Goal: Transaction & Acquisition: Purchase product/service

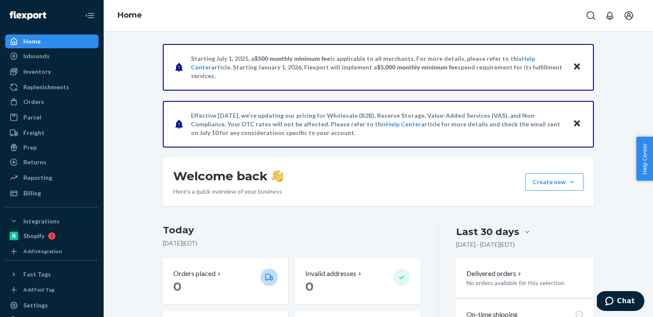
drag, startPoint x: 207, startPoint y: 84, endPoint x: 192, endPoint y: 60, distance: 28.5
click at [192, 60] on div "Starting [DATE], a $500 monthly minimum fee is applicable to all merchants. For…" at bounding box center [378, 67] width 431 height 47
click at [192, 60] on p "Starting [DATE], a $500 monthly minimum fee is applicable to all merchants. For…" at bounding box center [378, 67] width 374 height 26
drag, startPoint x: 191, startPoint y: 60, endPoint x: 196, endPoint y: 86, distance: 26.8
click at [196, 86] on div "Starting [DATE], a $500 monthly minimum fee is applicable to all merchants. For…" at bounding box center [378, 67] width 431 height 47
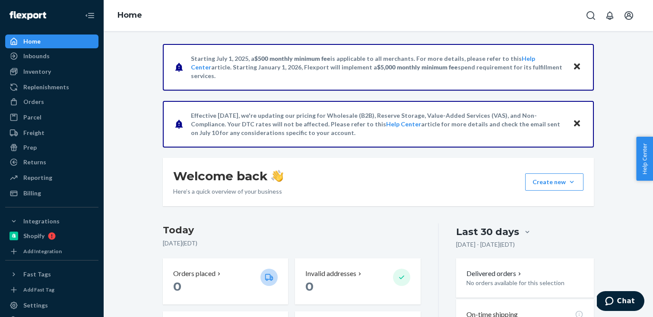
click at [196, 86] on div "Starting [DATE], a $500 monthly minimum fee is applicable to all merchants. For…" at bounding box center [378, 67] width 431 height 47
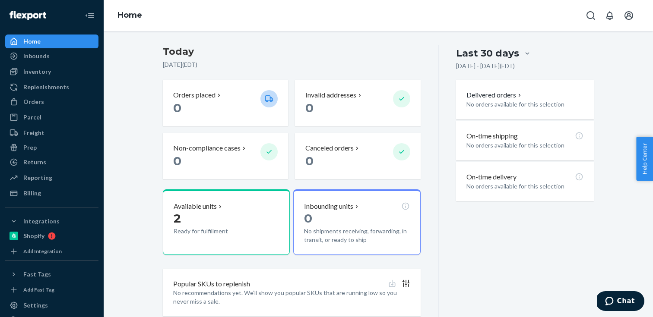
scroll to position [168, 0]
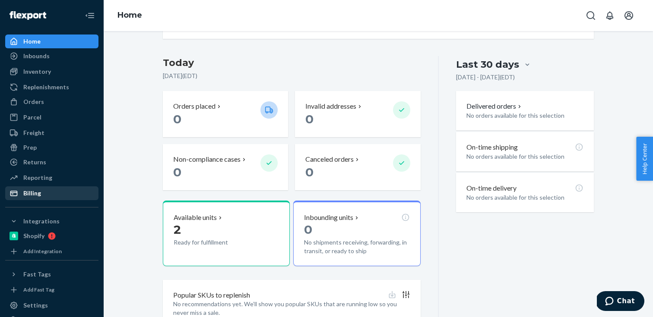
click at [57, 195] on div "Billing" at bounding box center [52, 193] width 92 height 12
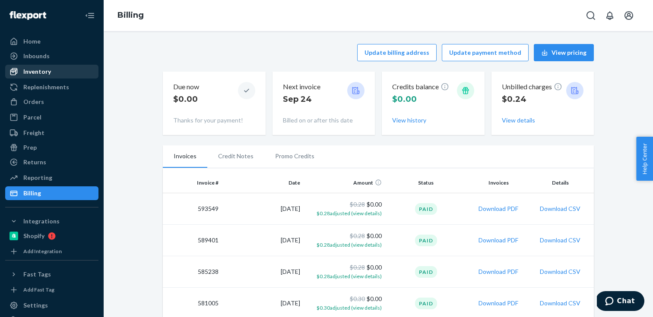
click at [35, 70] on div "Inventory" at bounding box center [37, 71] width 28 height 9
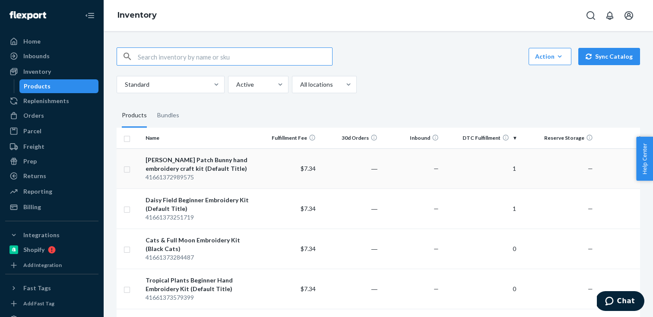
click at [447, 167] on td "1" at bounding box center [480, 169] width 77 height 40
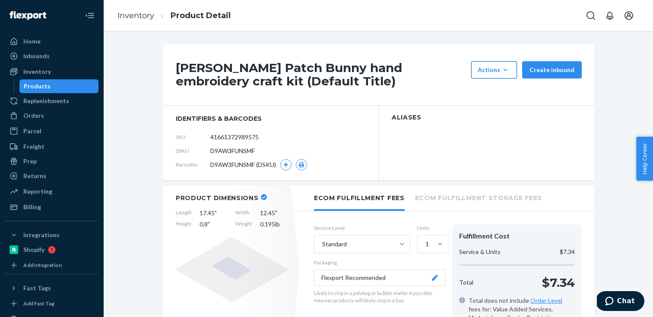
click at [489, 73] on div "Actions" at bounding box center [494, 70] width 33 height 9
click at [491, 61] on button "Actions Hide Request removal" at bounding box center [494, 69] width 46 height 17
click at [474, 119] on h2 "Aliases" at bounding box center [487, 117] width 190 height 6
click at [517, 71] on button "Actions Hide Request removal" at bounding box center [494, 69] width 46 height 17
click at [502, 65] on button "Actions Hide Request removal" at bounding box center [494, 69] width 46 height 17
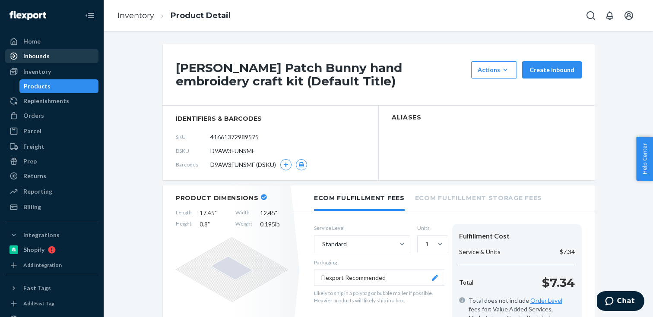
click at [72, 54] on div "Inbounds" at bounding box center [52, 56] width 92 height 12
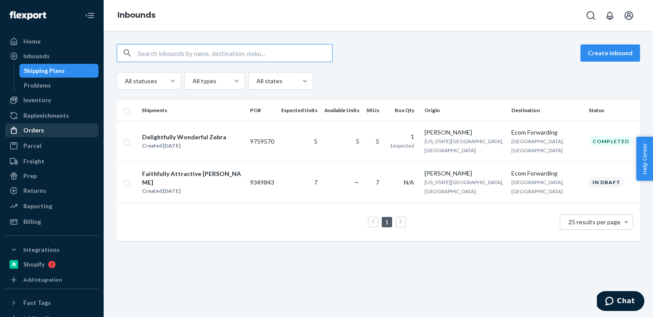
click at [67, 133] on div "Orders" at bounding box center [52, 130] width 92 height 12
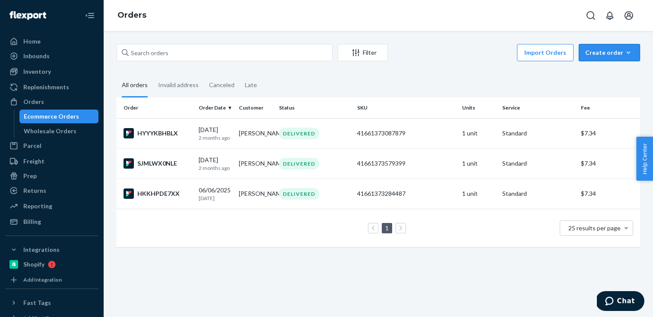
click at [616, 57] on button "Create order Ecommerce order Removal order" at bounding box center [609, 52] width 61 height 17
click at [612, 73] on span "Ecommerce order" at bounding box center [615, 73] width 54 height 6
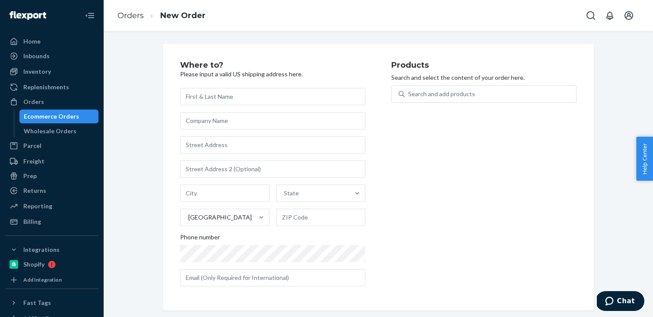
type input "[PERSON_NAME], [STREET_ADDRESS][US_STATE]"
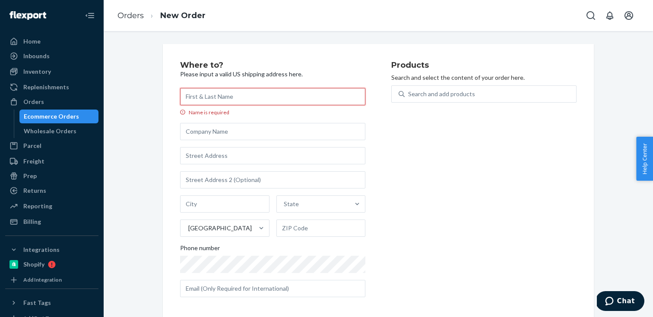
paste input "[PERSON_NAME]"
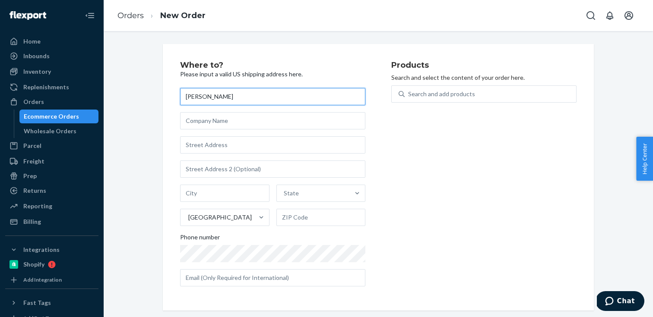
type input "[PERSON_NAME]"
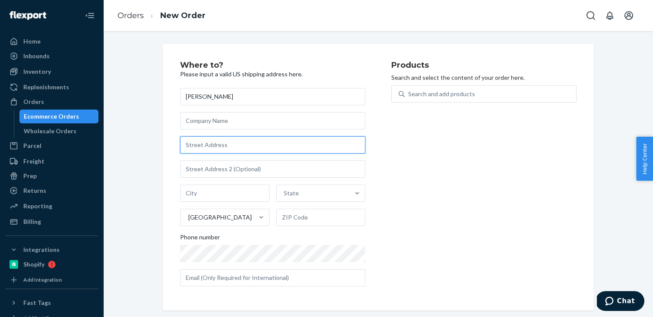
click at [284, 137] on input "text" at bounding box center [272, 144] width 185 height 17
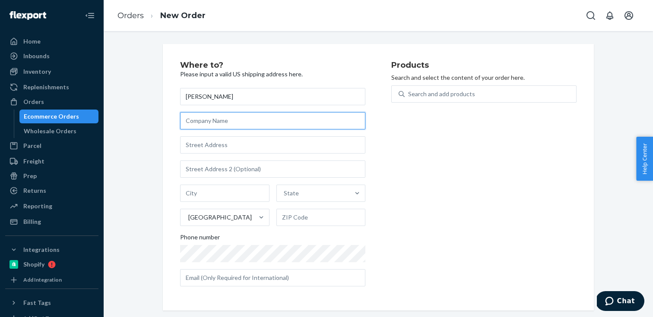
click at [284, 126] on input "text" at bounding box center [272, 120] width 185 height 17
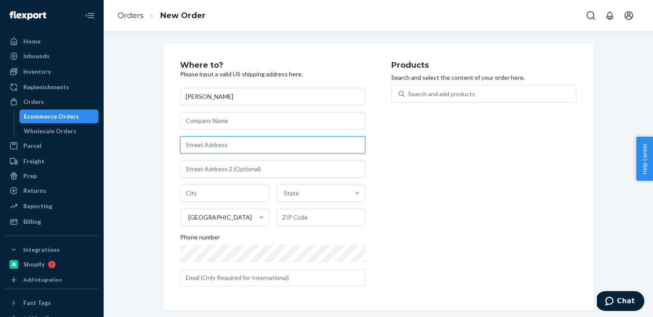
click at [284, 142] on input "text" at bounding box center [272, 144] width 185 height 17
paste input "[STREET_ADDRESS]"
type input "[STREET_ADDRESS]"
type input "Conneautville"
type input "16406"
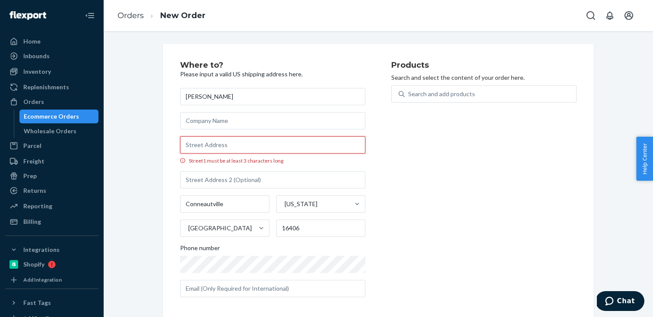
click at [294, 145] on input "Street1 must be at least 3 characters long" at bounding box center [272, 144] width 185 height 17
paste input "[STREET_ADDRESS]"
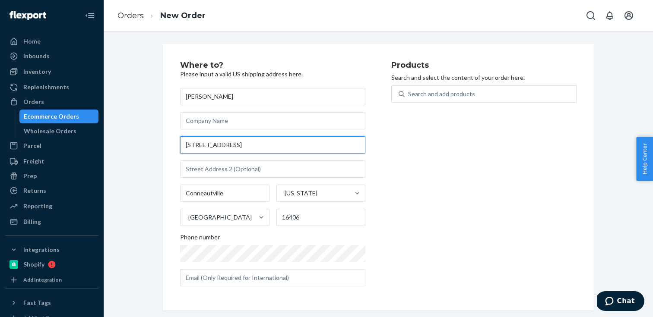
click at [268, 142] on input "[STREET_ADDRESS]" at bounding box center [272, 144] width 185 height 17
type input "[STREET_ADDRESS]"
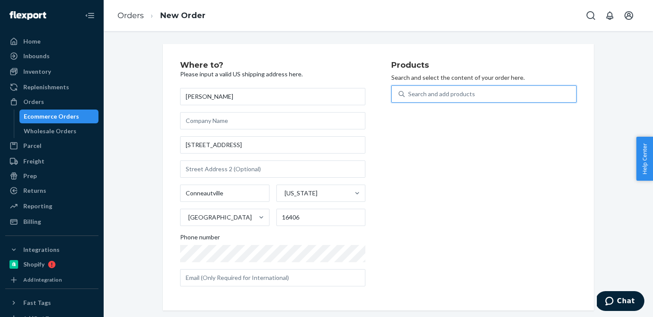
click at [448, 100] on div "Search and add products" at bounding box center [490, 94] width 171 height 16
click at [409, 98] on input "0 results available. Use Up and Down to choose options, press Enter to select t…" at bounding box center [408, 94] width 1 height 9
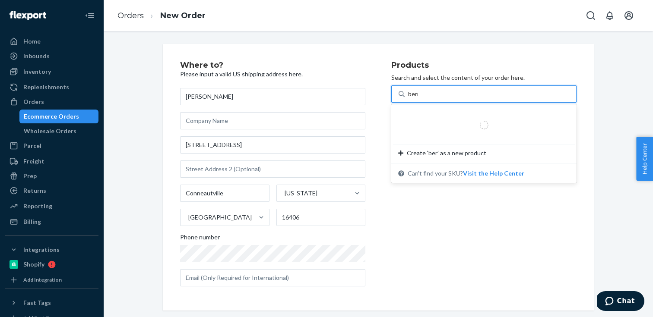
type input "[PERSON_NAME]"
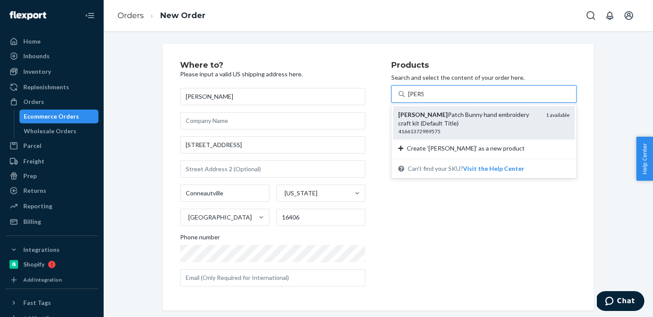
click at [421, 114] on div "[PERSON_NAME] Patch Bunny hand embroidery craft kit (Default Title)" at bounding box center [468, 119] width 141 height 17
click at [421, 98] on input "[PERSON_NAME]" at bounding box center [416, 94] width 16 height 9
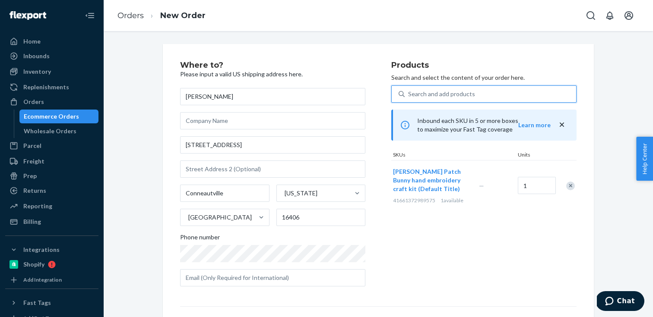
click at [386, 100] on div "Where to? Please input a valid US shipping address here. [PERSON_NAME] [STREET_…" at bounding box center [285, 177] width 211 height 232
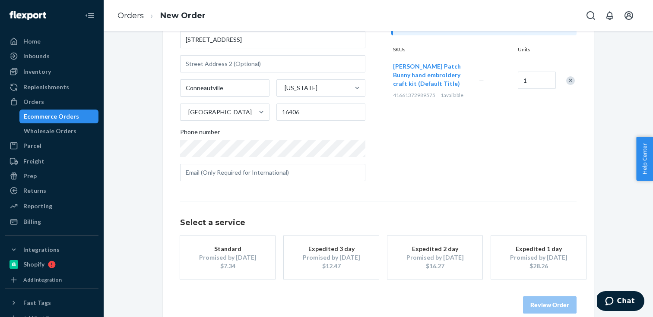
scroll to position [119, 0]
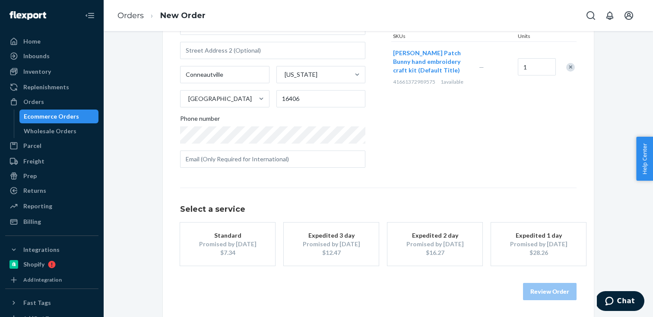
click at [255, 246] on div "Promised by [DATE]" at bounding box center [227, 244] width 69 height 9
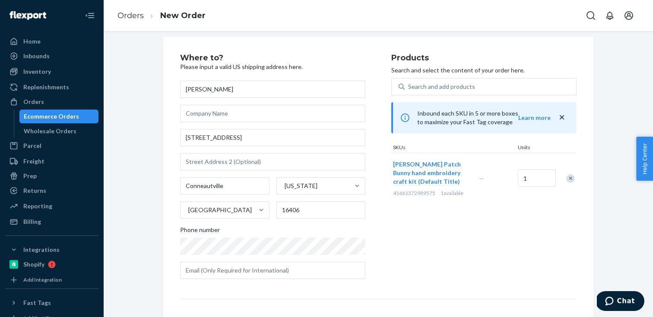
scroll to position [0, 0]
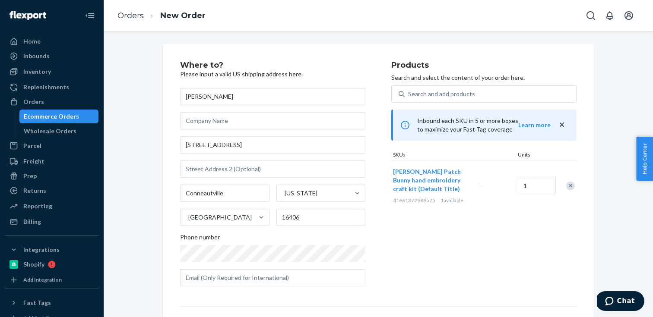
click at [165, 155] on div "Where to? Please input a valid US shipping address here. [PERSON_NAME] [STREET_…" at bounding box center [378, 240] width 431 height 393
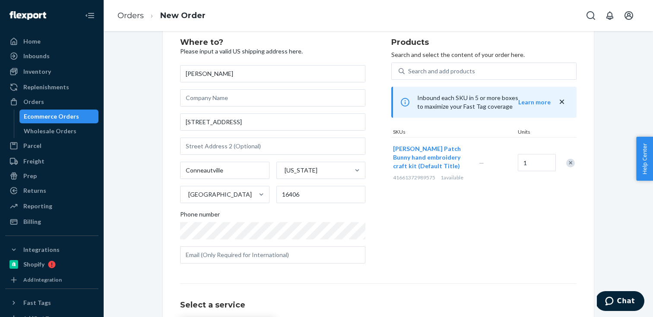
scroll to position [119, 0]
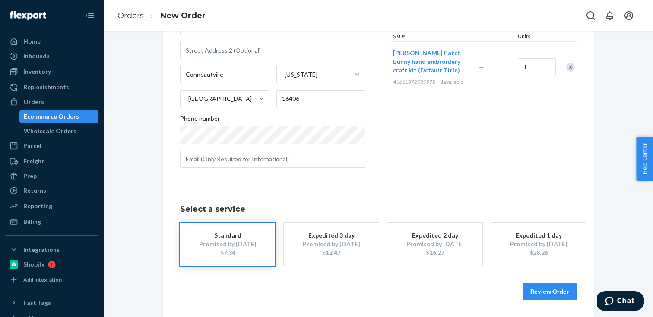
click at [524, 284] on button "Review Order" at bounding box center [550, 291] width 54 height 17
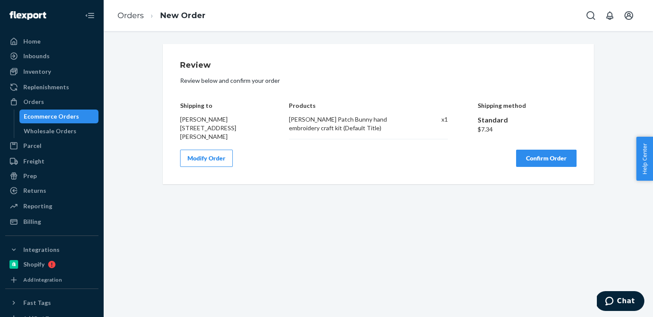
click at [522, 159] on button "Confirm Order" at bounding box center [546, 158] width 60 height 17
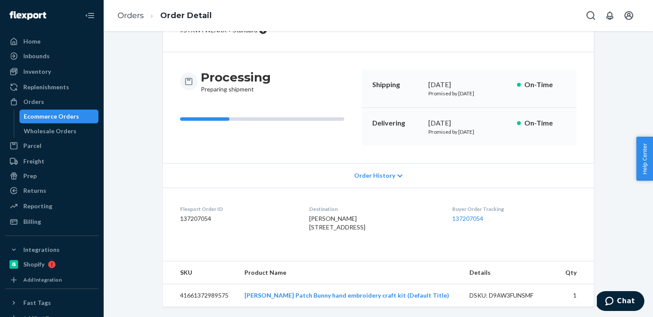
scroll to position [71, 0]
click at [467, 215] on link "137207054" at bounding box center [467, 218] width 31 height 7
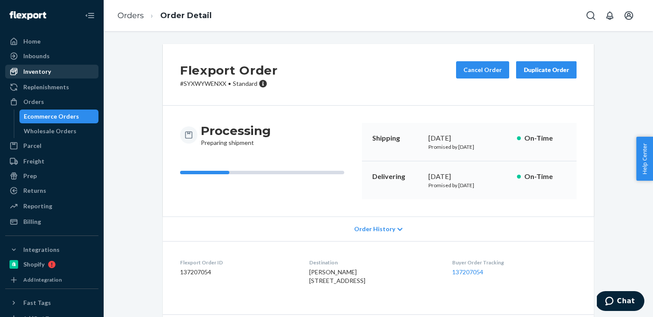
click at [53, 73] on div "Inventory" at bounding box center [52, 72] width 92 height 12
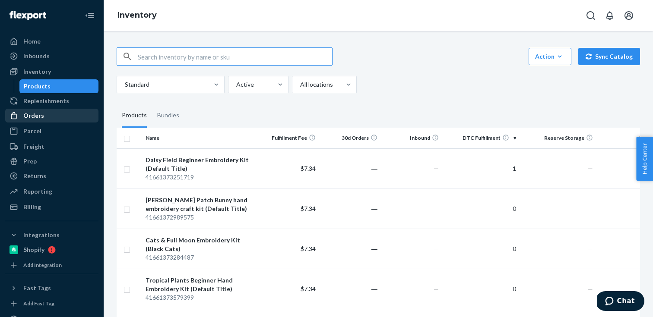
click at [66, 116] on div "Orders" at bounding box center [52, 116] width 92 height 12
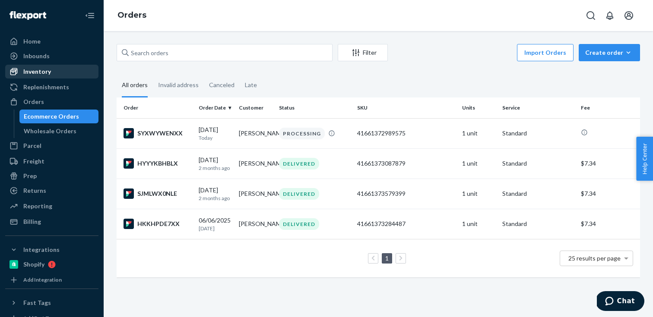
click at [50, 78] on link "Inventory" at bounding box center [51, 72] width 93 height 14
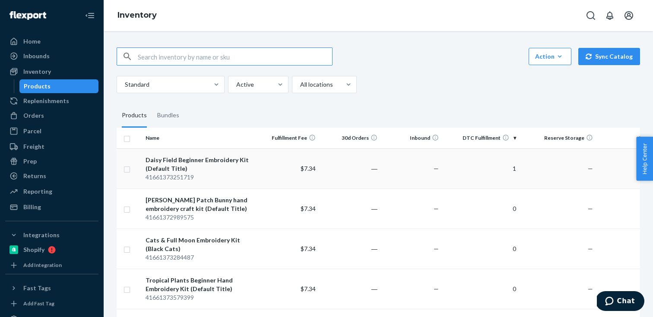
click at [447, 167] on td "1" at bounding box center [480, 169] width 77 height 40
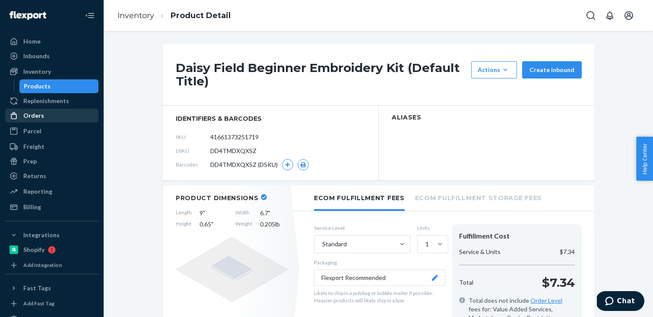
click at [57, 120] on div "Orders" at bounding box center [52, 116] width 92 height 12
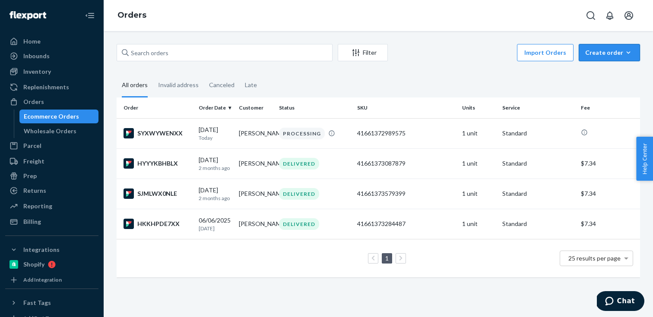
click at [593, 49] on div "Create order" at bounding box center [609, 52] width 48 height 9
click at [594, 72] on span "Ecommerce order" at bounding box center [615, 73] width 54 height 6
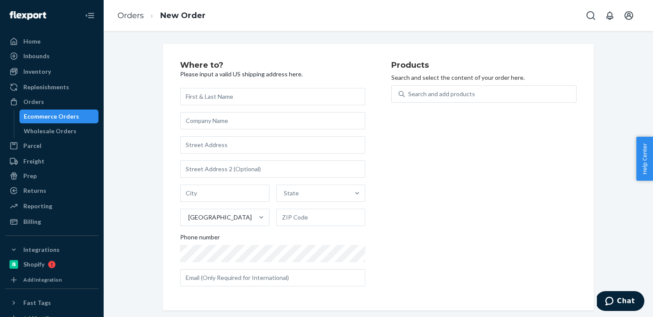
click at [305, 101] on input "text" at bounding box center [272, 96] width 185 height 17
type input "[PERSON_NAME]"
type input "1"
type input "[STREET_ADDRESS][PERSON_NAME]"
type input "[GEOGRAPHIC_DATA]"
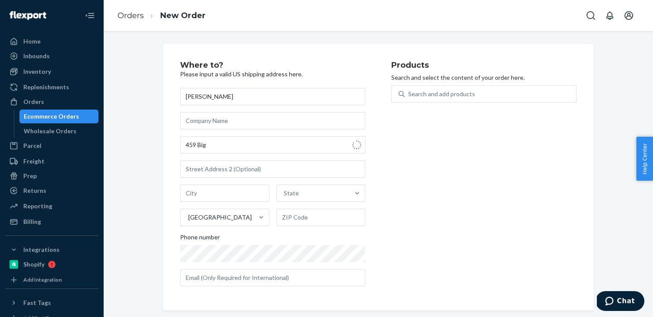
type input "16802"
click at [397, 211] on div "Products Search and select the content of your order here. Search and add produ…" at bounding box center [483, 177] width 185 height 232
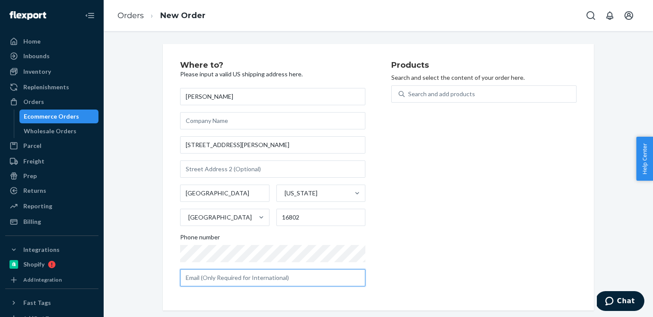
click at [282, 273] on input "text" at bounding box center [272, 278] width 185 height 17
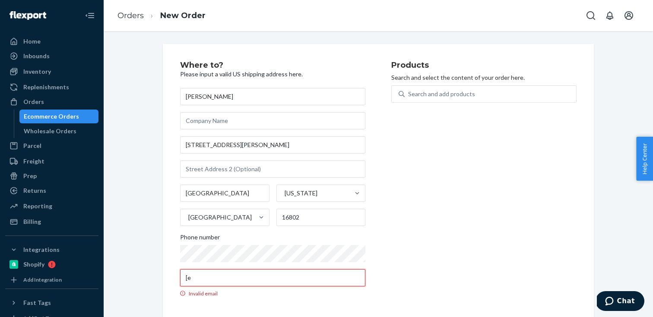
type input "["
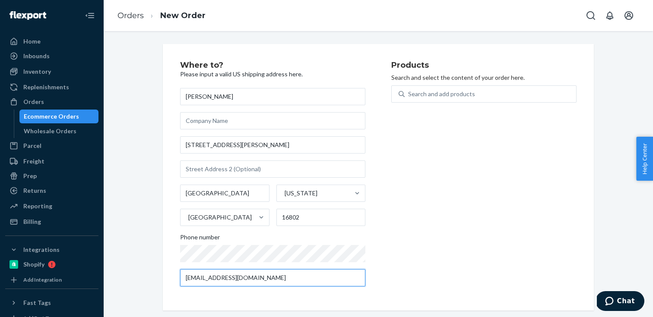
type input "[EMAIL_ADDRESS][DOMAIN_NAME]"
click at [443, 220] on div "Products Search and select the content of your order here. Search and add produ…" at bounding box center [483, 177] width 185 height 232
click at [440, 80] on p "Search and select the content of your order here." at bounding box center [483, 77] width 185 height 9
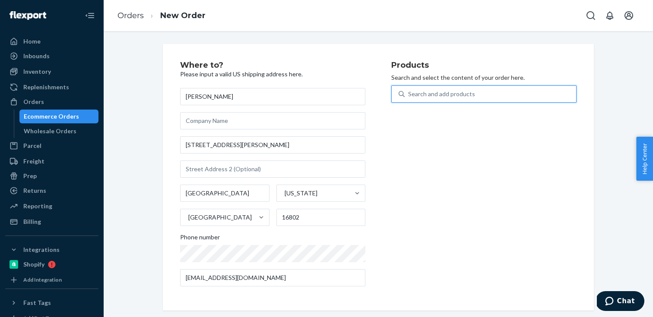
click at [437, 97] on div "Search and add products" at bounding box center [441, 94] width 67 height 9
click at [409, 97] on input "0 results available. Use Up and Down to choose options, press Enter to select t…" at bounding box center [408, 94] width 1 height 9
type input "d"
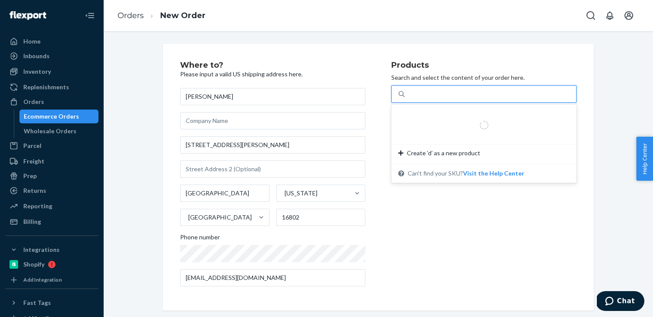
type input "a"
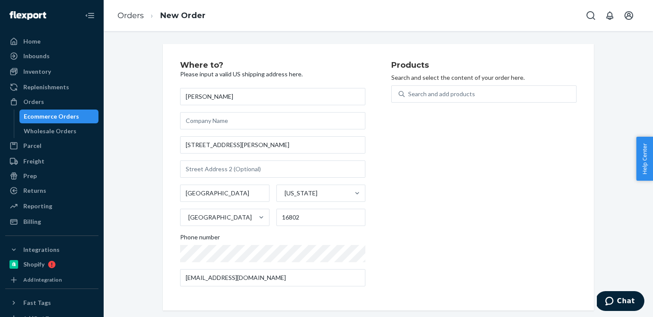
click at [447, 105] on div "Search and add products" at bounding box center [483, 100] width 185 height 28
click at [451, 94] on div "Search and add products" at bounding box center [441, 94] width 67 height 9
click at [409, 94] on input "Search and add products" at bounding box center [408, 94] width 1 height 9
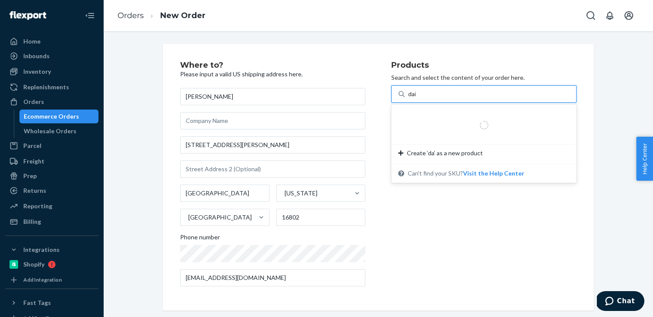
type input "dais"
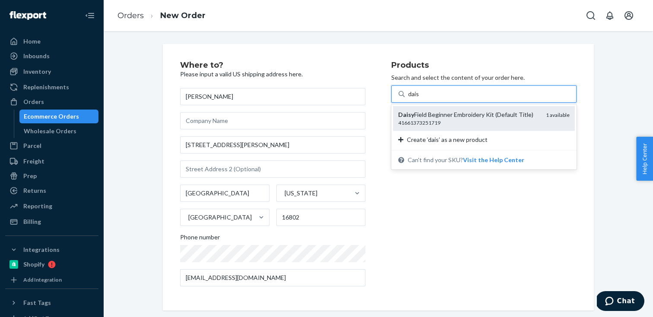
click at [475, 106] on div "Daisy Field Beginner Embroidery Kit (Default Title) 41661373251719 1 available …" at bounding box center [483, 128] width 185 height 46
click at [420, 98] on input "dais" at bounding box center [414, 94] width 12 height 9
click at [477, 128] on div "Daisy Field Beginner Embroidery Kit (Default Title) 41661373251719 1 available" at bounding box center [484, 118] width 182 height 25
click at [420, 98] on input "dais" at bounding box center [414, 94] width 12 height 9
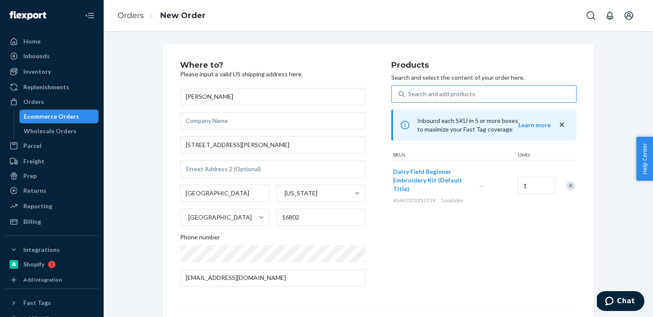
click at [479, 241] on div "Products Search and select the content of your order here. Search and add produ…" at bounding box center [483, 177] width 185 height 232
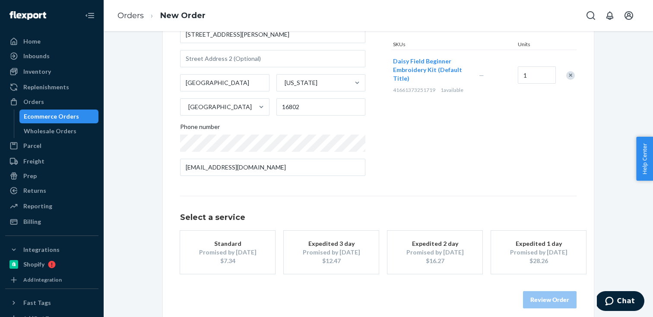
scroll to position [119, 0]
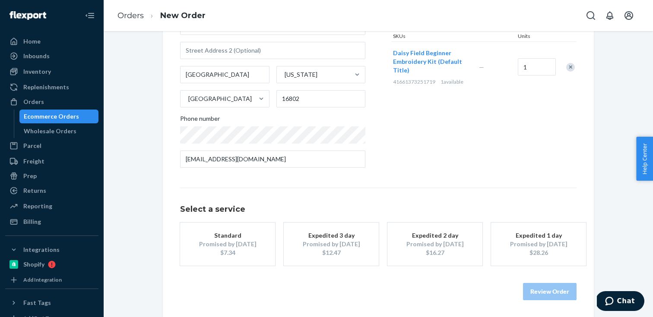
click at [226, 229] on button "Standard Promised by [DATE] $7.34" at bounding box center [227, 244] width 95 height 43
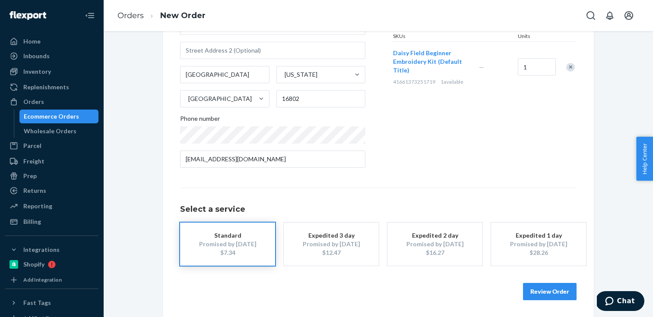
click at [536, 289] on button "Review Order" at bounding box center [550, 291] width 54 height 17
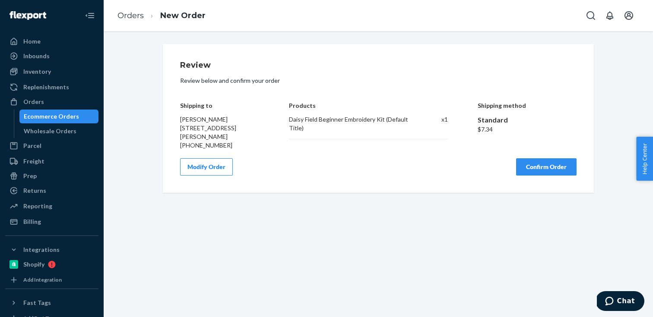
scroll to position [0, 0]
click at [220, 167] on button "Modify Order" at bounding box center [206, 167] width 53 height 17
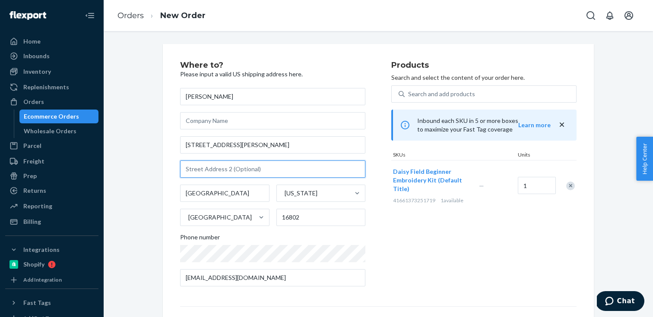
click at [226, 168] on input "text" at bounding box center [272, 169] width 185 height 17
click at [226, 170] on input "text" at bounding box center [272, 169] width 185 height 17
type input "[PERSON_NAME][GEOGRAPHIC_DATA] [STREET_ADDRESS]"
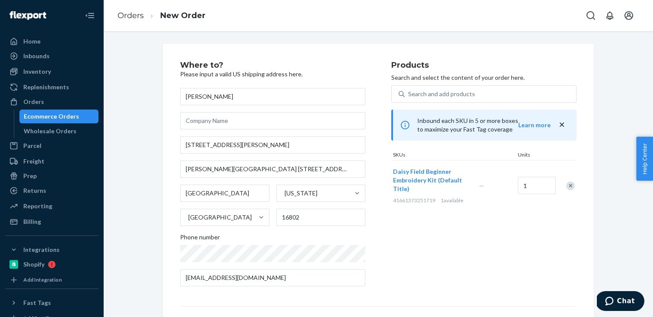
click at [171, 195] on div "Where to? Please input a valid US shipping address here. [PERSON_NAME] [STREET_…" at bounding box center [378, 240] width 431 height 393
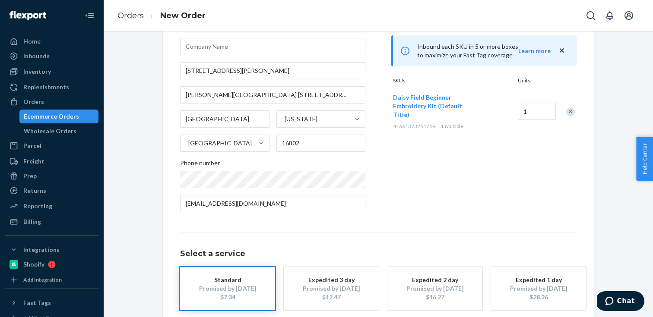
scroll to position [119, 0]
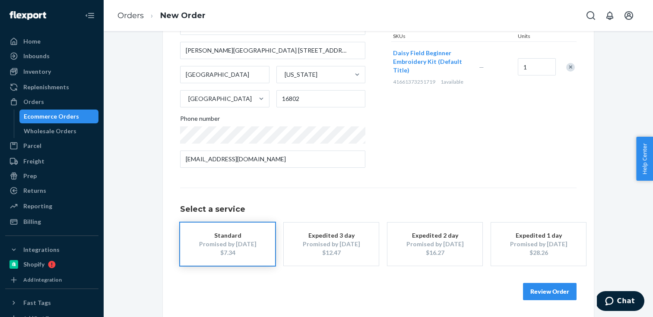
click at [541, 286] on button "Review Order" at bounding box center [550, 291] width 54 height 17
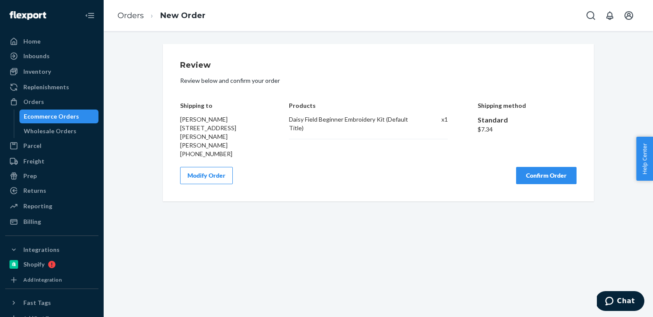
drag, startPoint x: 238, startPoint y: 153, endPoint x: 193, endPoint y: 127, distance: 52.3
click at [193, 127] on div "[PERSON_NAME] [STREET_ADDRESS][PERSON_NAME][PERSON_NAME] [PHONE_NUMBER]" at bounding box center [219, 136] width 79 height 43
click at [193, 127] on span "[PERSON_NAME] [STREET_ADDRESS][PERSON_NAME][PERSON_NAME]" at bounding box center [208, 132] width 56 height 33
click at [174, 117] on div "Review Review below and confirm your order Shipping to [PERSON_NAME] [STREET_AD…" at bounding box center [378, 123] width 431 height 158
click at [540, 183] on button "Confirm Order" at bounding box center [546, 175] width 60 height 17
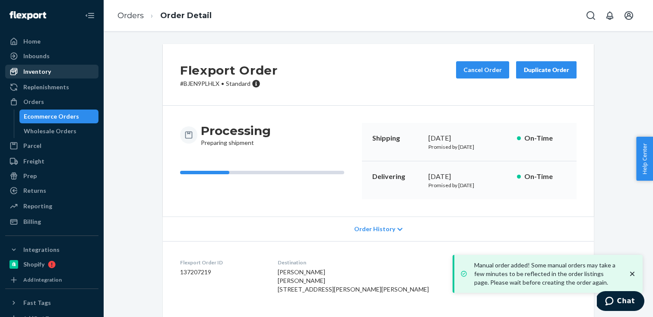
click at [52, 70] on div "Inventory" at bounding box center [52, 72] width 92 height 12
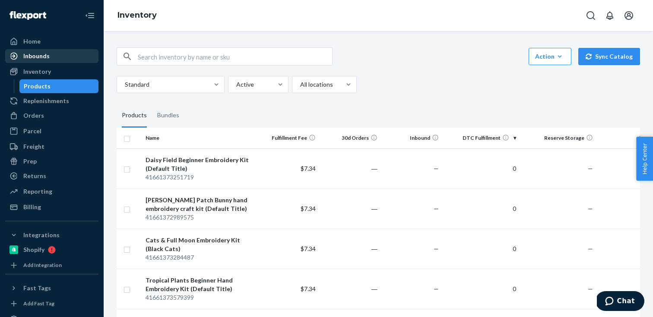
click at [51, 55] on div "Inbounds" at bounding box center [52, 56] width 92 height 12
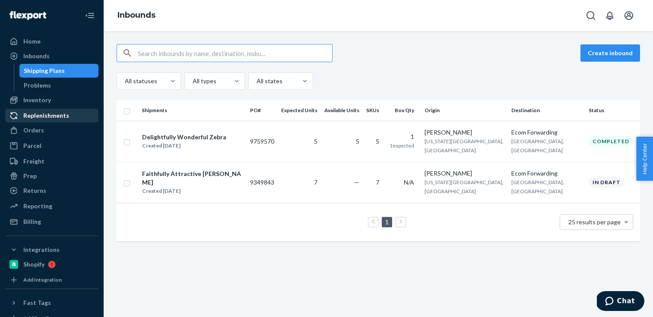
click at [51, 118] on div "Replenishments" at bounding box center [46, 115] width 46 height 9
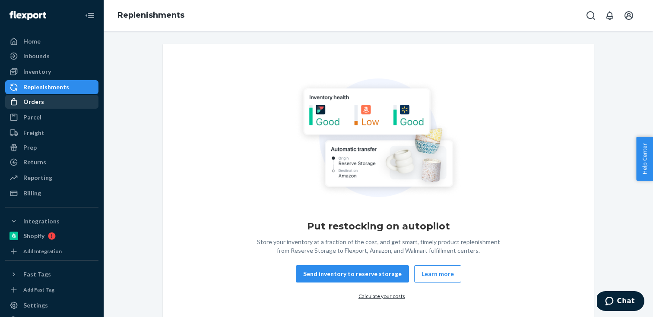
click at [46, 103] on div "Orders" at bounding box center [52, 102] width 92 height 12
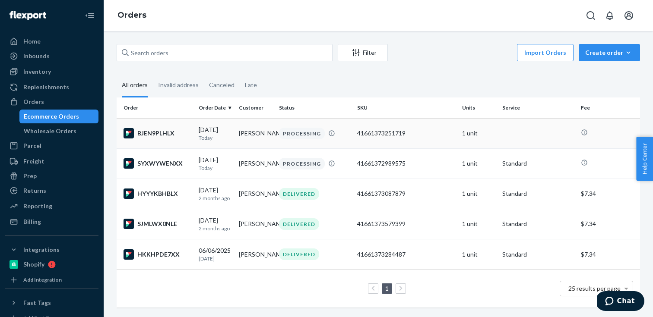
click at [511, 133] on td at bounding box center [538, 133] width 79 height 30
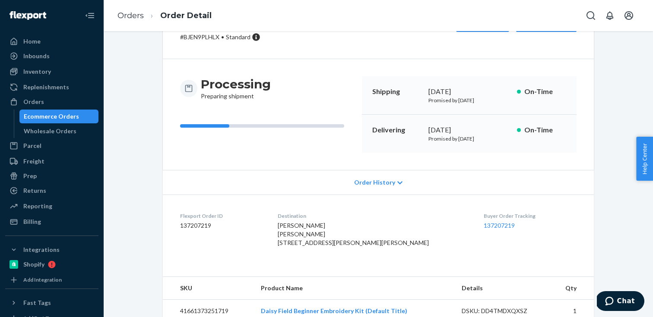
scroll to position [88, 0]
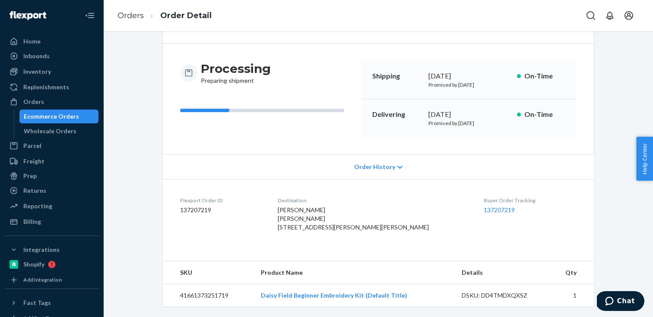
drag, startPoint x: 298, startPoint y: 187, endPoint x: 308, endPoint y: 230, distance: 43.8
click at [308, 230] on dl "Flexport Order ID 137207219 Destination [PERSON_NAME] [PERSON_NAME] [STREET_ADD…" at bounding box center [378, 215] width 431 height 73
click at [308, 230] on span "[PERSON_NAME] [PERSON_NAME] [STREET_ADDRESS][PERSON_NAME][PERSON_NAME]" at bounding box center [353, 218] width 151 height 25
drag, startPoint x: 314, startPoint y: 233, endPoint x: 317, endPoint y: 216, distance: 16.9
click at [317, 216] on div "Destination [PERSON_NAME] [PERSON_NAME] [STREET_ADDRESS][PERSON_NAME][PERSON_NA…" at bounding box center [374, 216] width 192 height 38
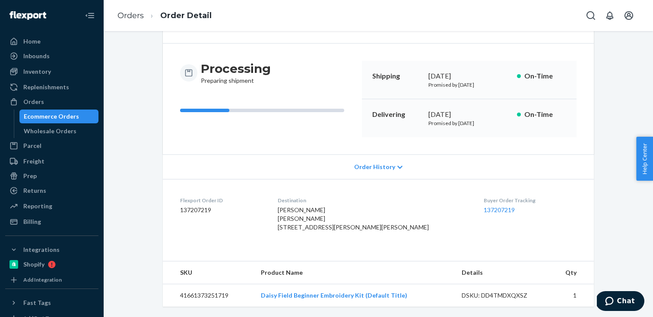
click at [317, 216] on span "[PERSON_NAME] [PERSON_NAME] [STREET_ADDRESS][PERSON_NAME][PERSON_NAME]" at bounding box center [353, 218] width 151 height 25
click at [317, 232] on div "Destination [PERSON_NAME] [PERSON_NAME] [STREET_ADDRESS][PERSON_NAME][PERSON_NA…" at bounding box center [374, 216] width 192 height 38
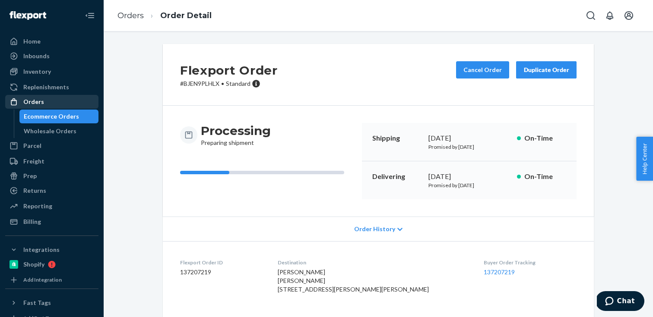
click at [55, 98] on div "Orders" at bounding box center [52, 102] width 92 height 12
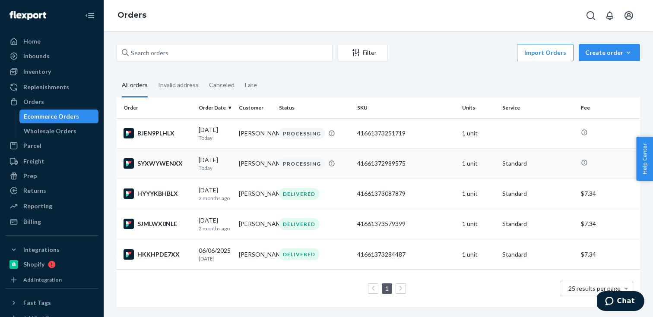
click at [433, 163] on div "41661372989575" at bounding box center [406, 163] width 98 height 9
